Goal: Navigation & Orientation: Understand site structure

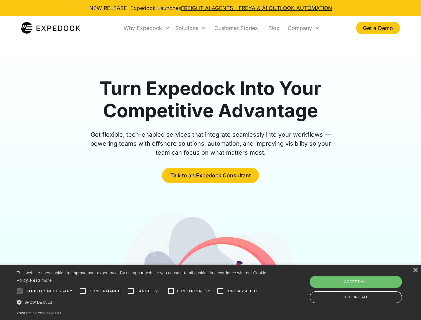
click at [147, 28] on div "Why Expedock" at bounding box center [143, 28] width 38 height 7
click at [191, 28] on div "Solutions" at bounding box center [186, 28] width 23 height 7
click at [304, 28] on div "Company" at bounding box center [300, 28] width 24 height 7
click at [20, 291] on div at bounding box center [19, 290] width 13 height 13
click at [83, 291] on input "Performance" at bounding box center [82, 290] width 13 height 13
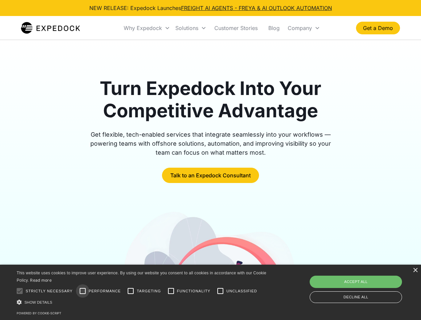
checkbox input "true"
click at [131, 291] on input "Targeting" at bounding box center [130, 290] width 13 height 13
checkbox input "true"
click at [171, 291] on input "Functionality" at bounding box center [170, 290] width 13 height 13
checkbox input "true"
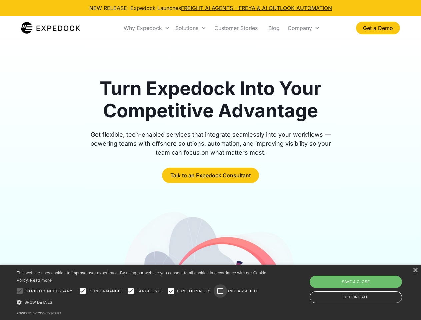
click at [220, 291] on input "Unclassified" at bounding box center [220, 290] width 13 height 13
checkbox input "true"
click at [143, 302] on div "Show details Hide details" at bounding box center [143, 302] width 252 height 7
